Goal: Find specific page/section: Find specific page/section

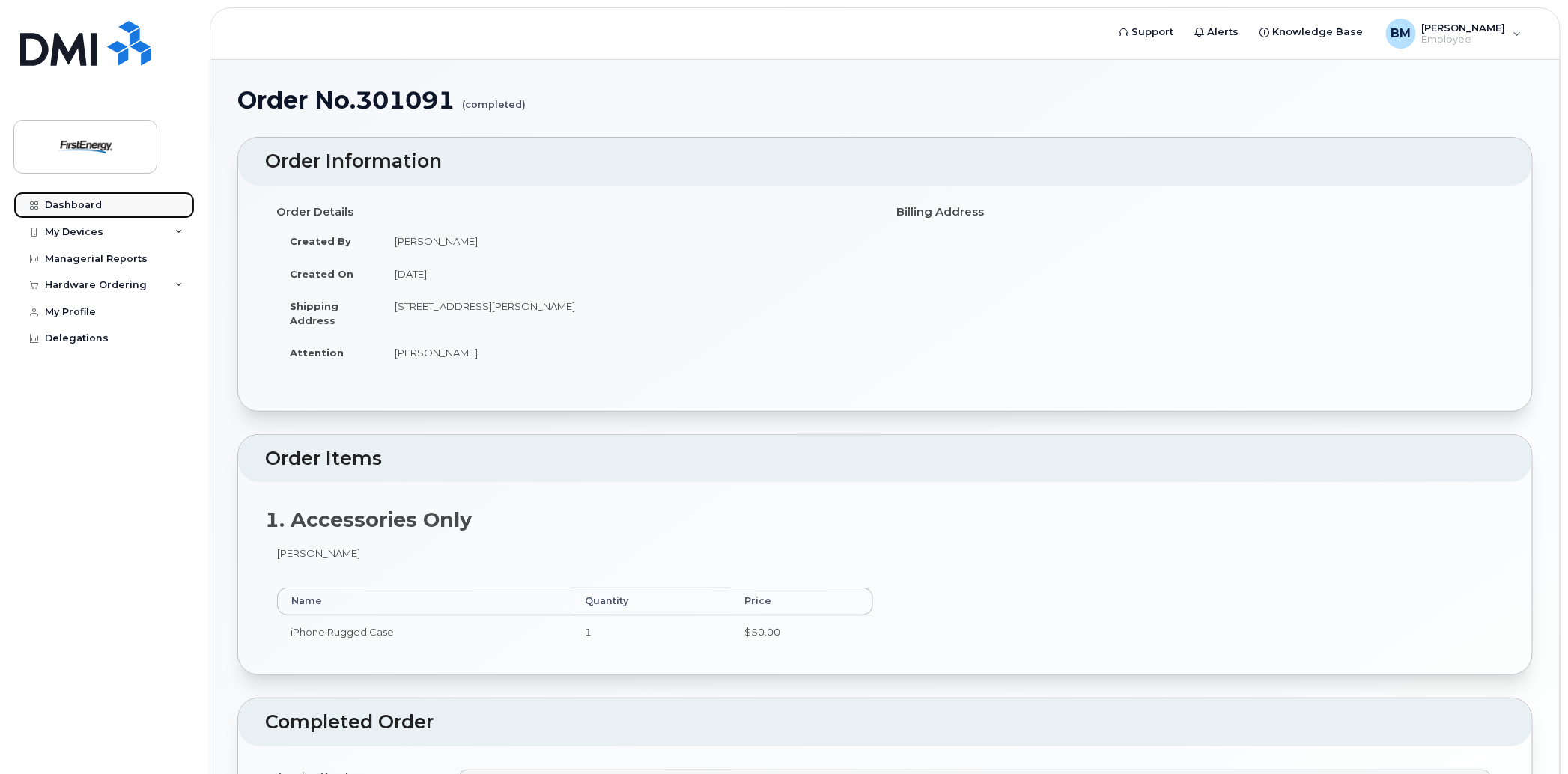
click at [80, 206] on div "Dashboard" at bounding box center [73, 205] width 57 height 12
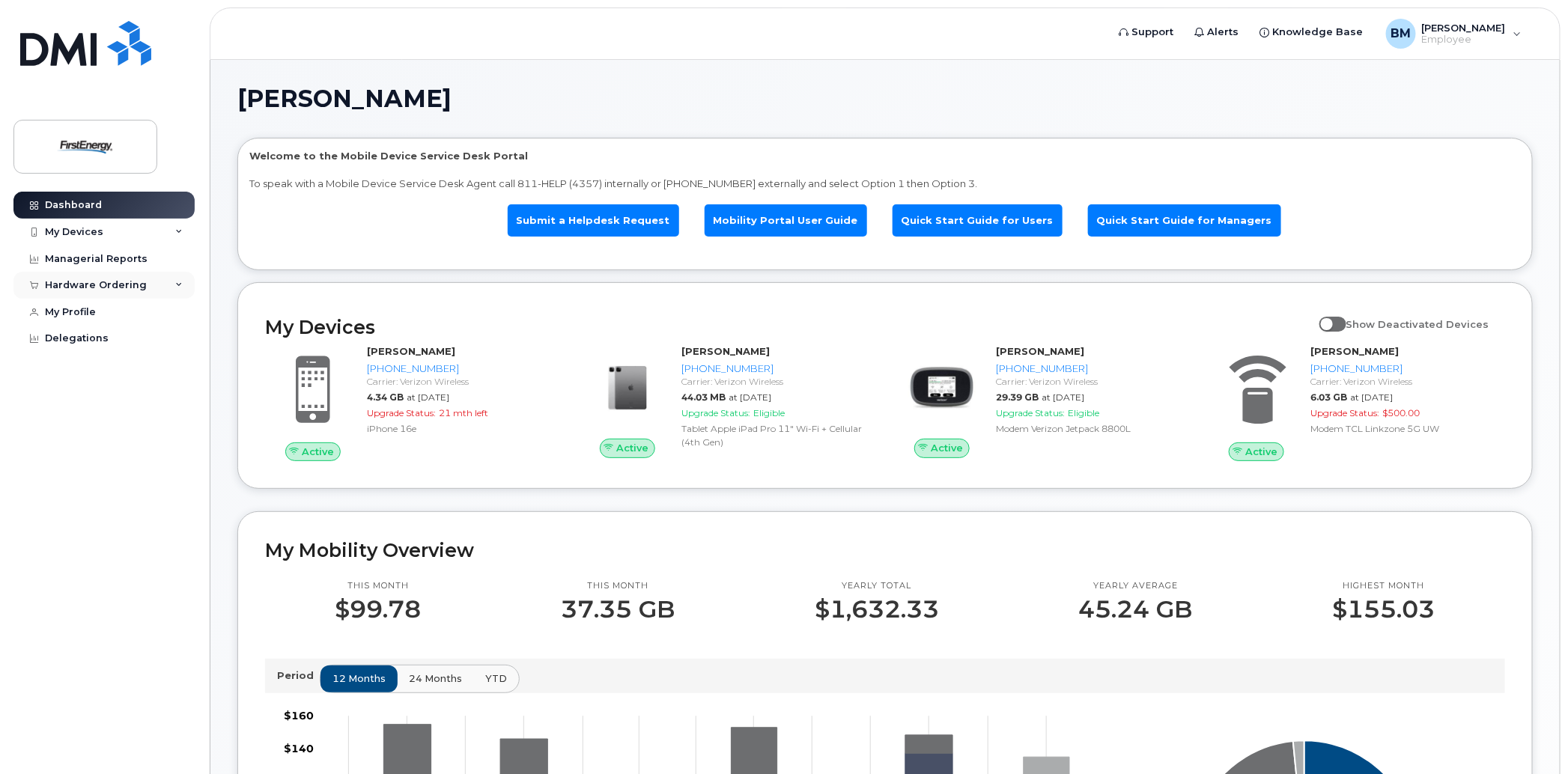
click at [177, 278] on div "Hardware Ordering" at bounding box center [104, 285] width 182 height 27
click at [77, 311] on div "My Orders" at bounding box center [79, 312] width 54 height 13
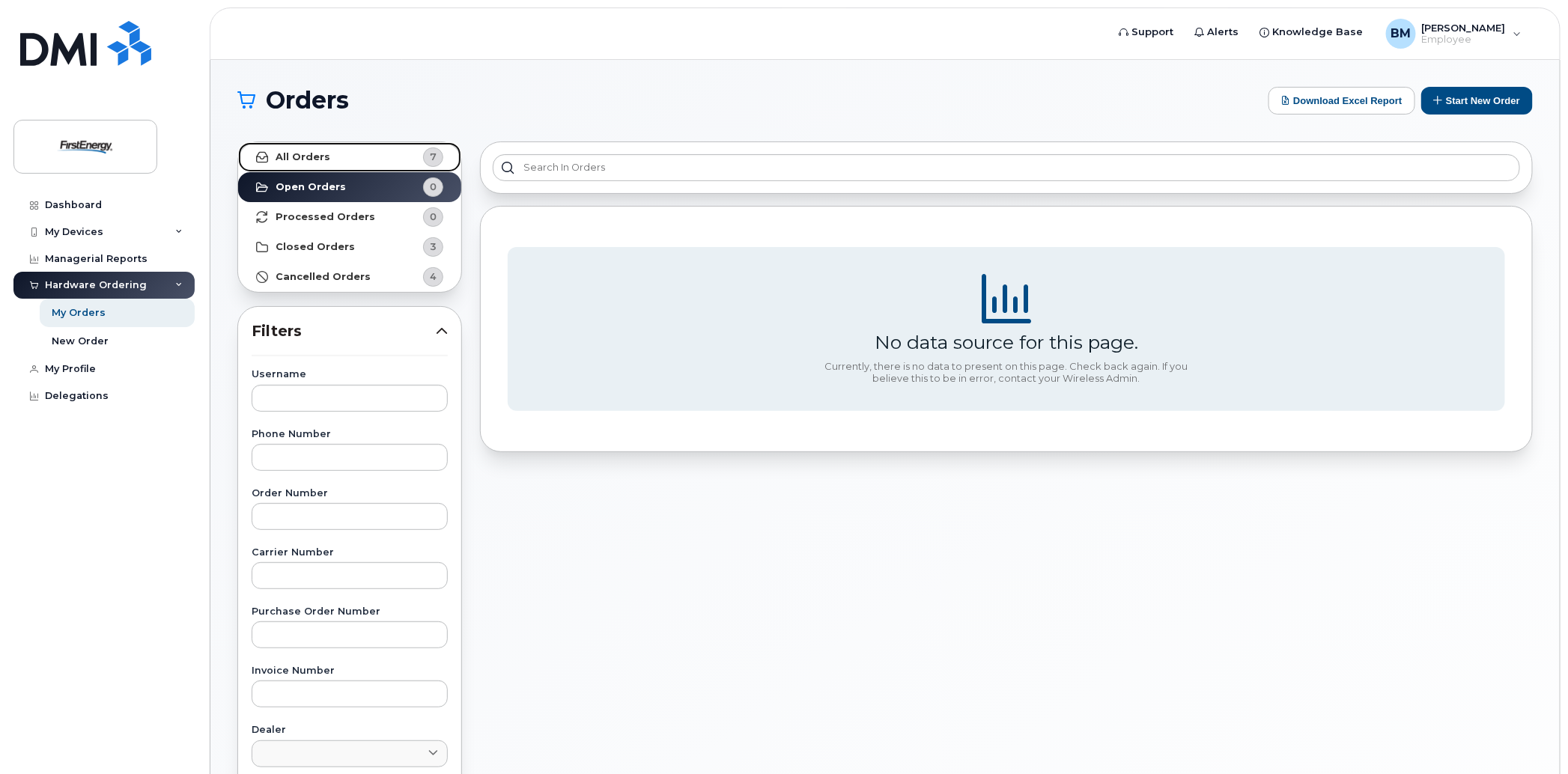
click at [304, 148] on link "All Orders 7" at bounding box center [349, 157] width 223 height 30
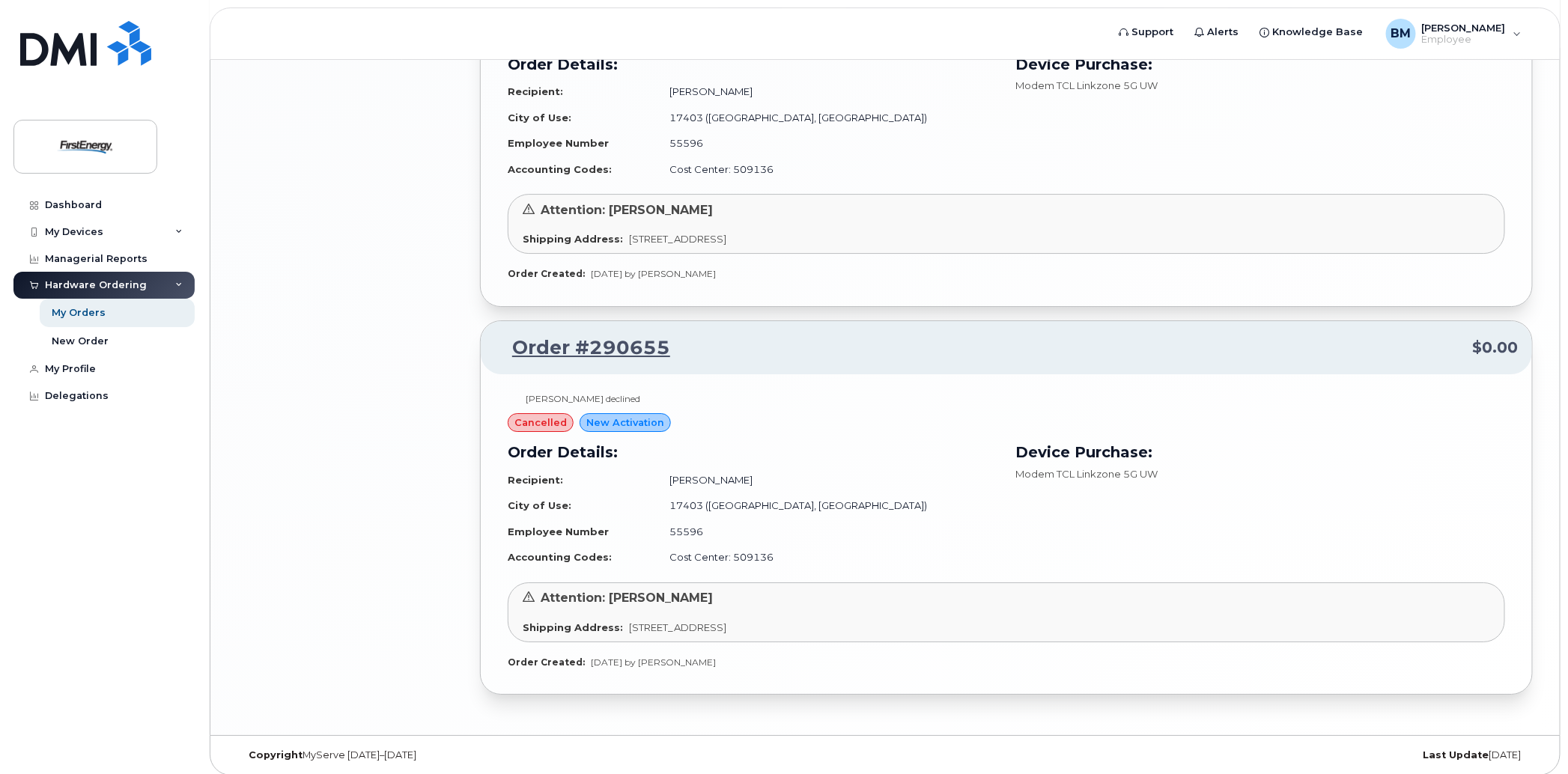
scroll to position [1702, 0]
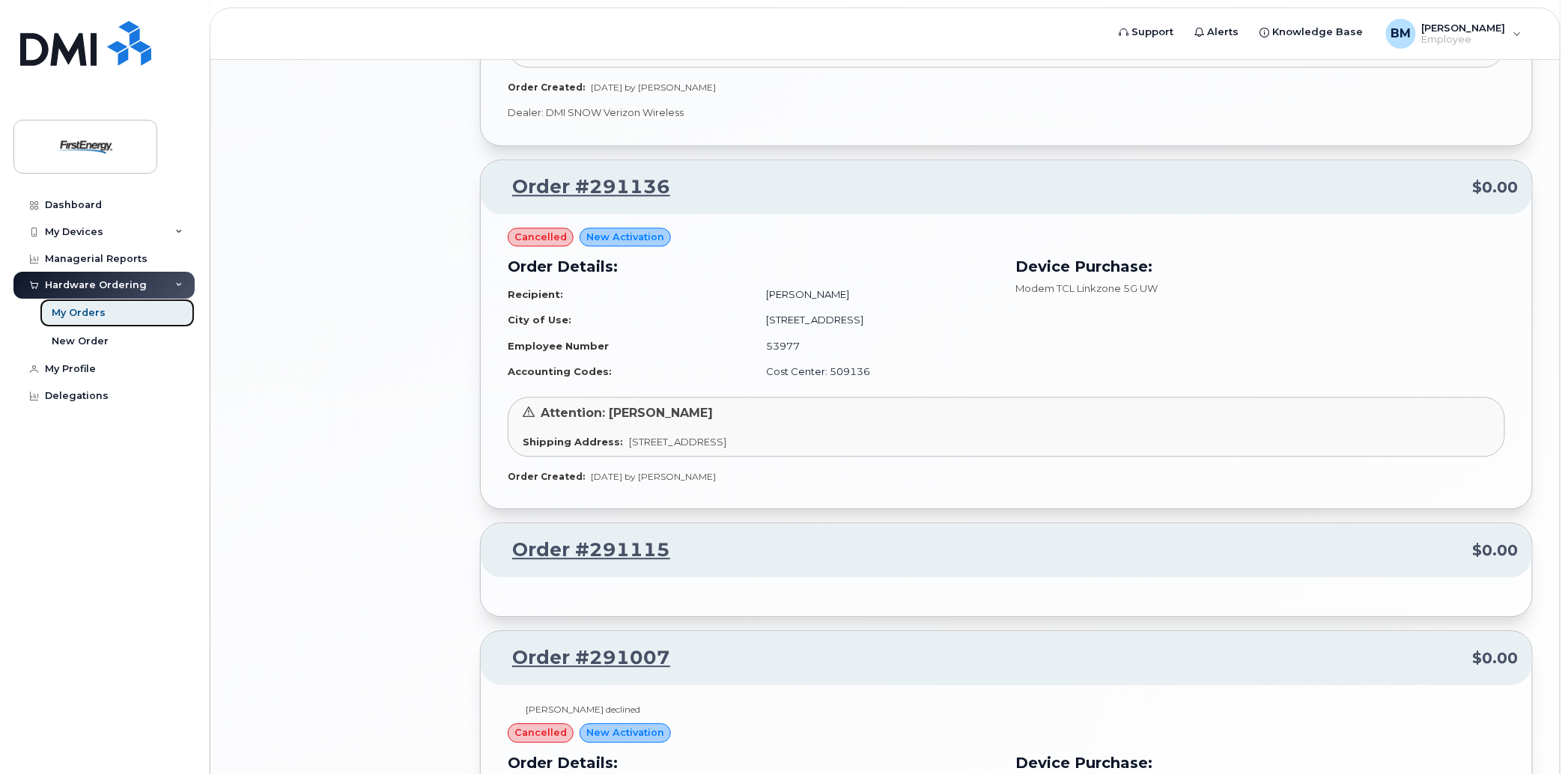
click at [80, 309] on div "My Orders" at bounding box center [79, 312] width 54 height 13
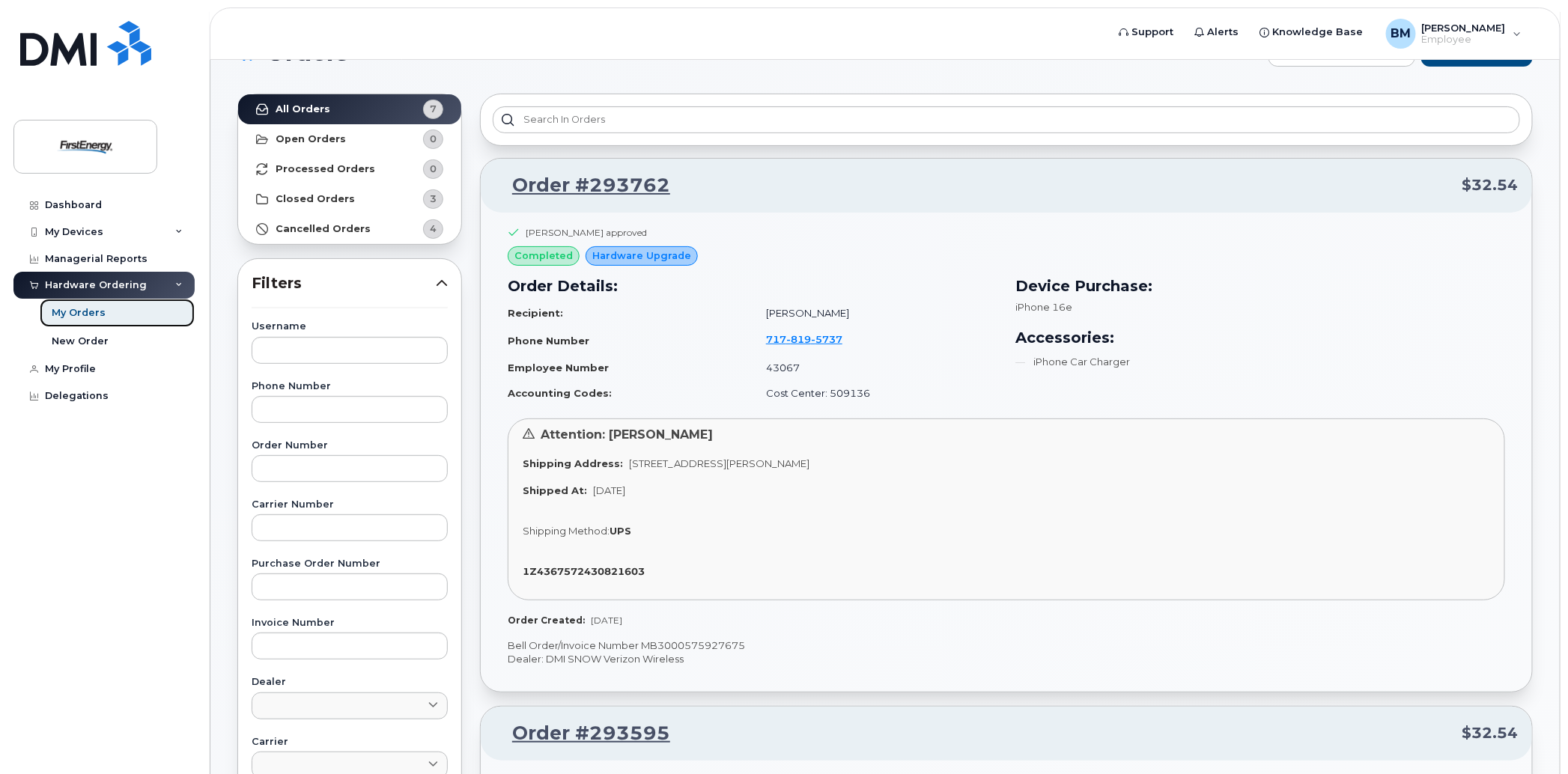
scroll to position [0, 0]
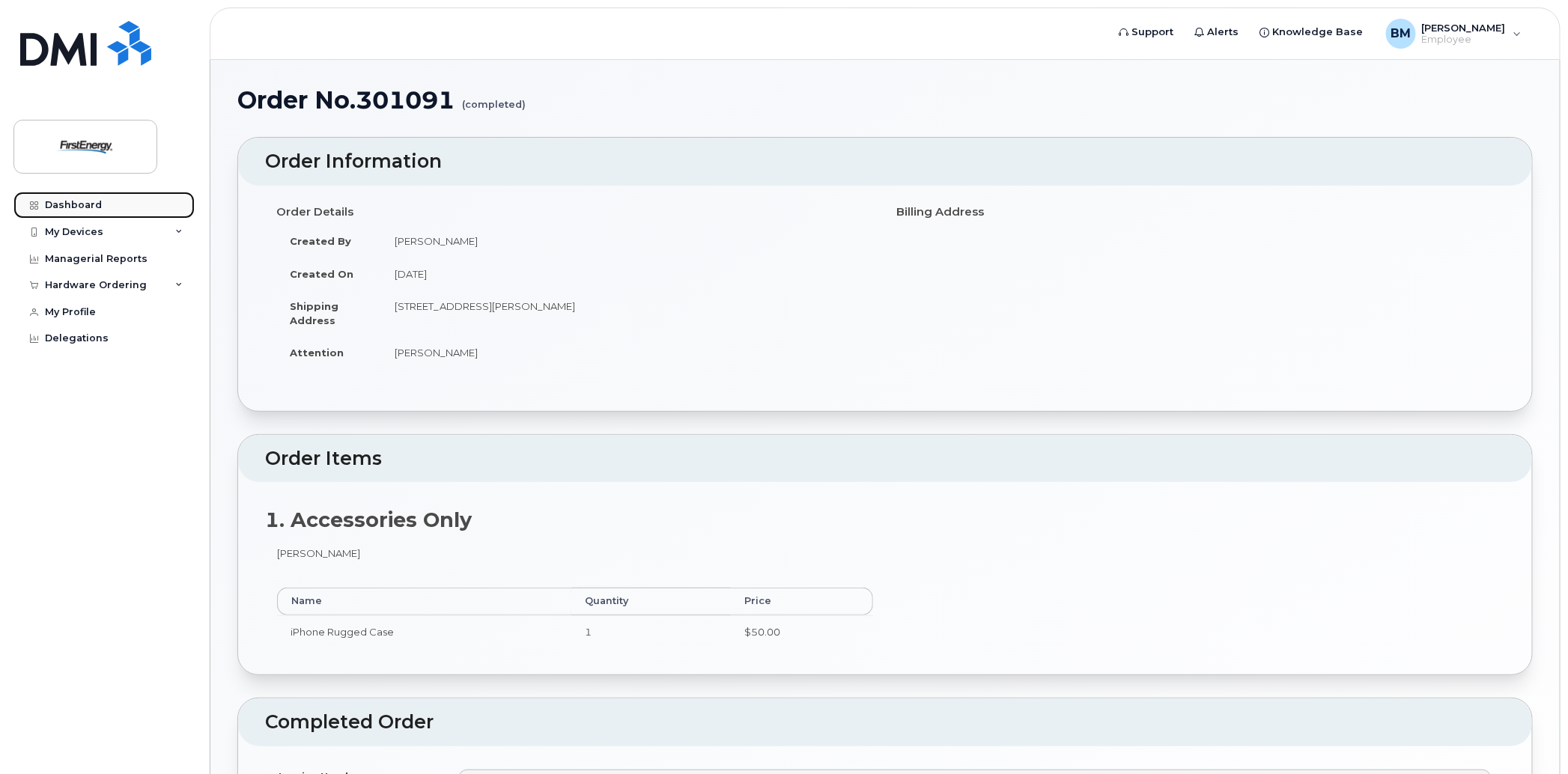
click at [83, 204] on div "Dashboard" at bounding box center [73, 205] width 57 height 12
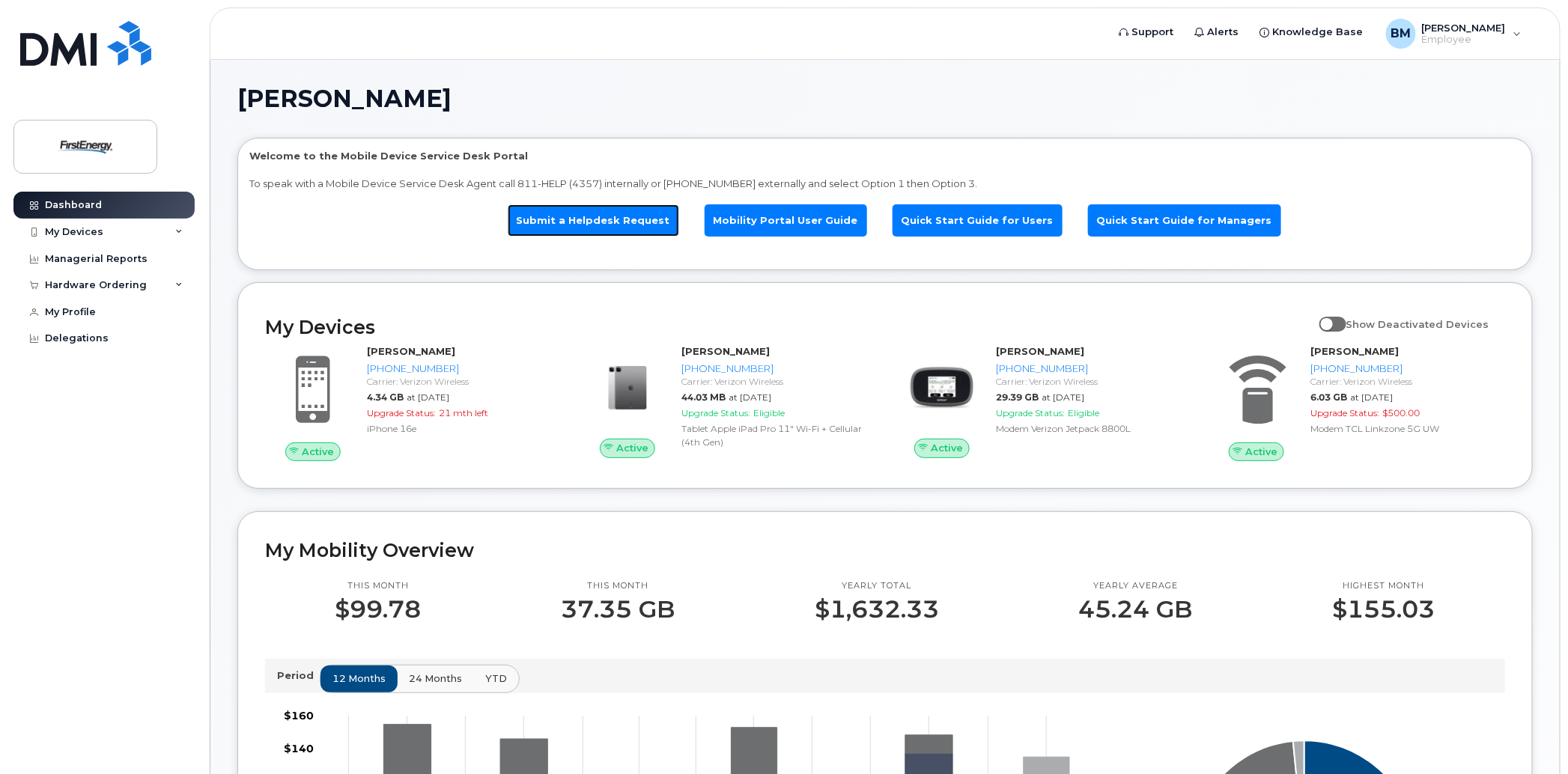
click at [619, 222] on link "Submit a Helpdesk Request" at bounding box center [594, 221] width 172 height 32
